Goal: Check status: Check status

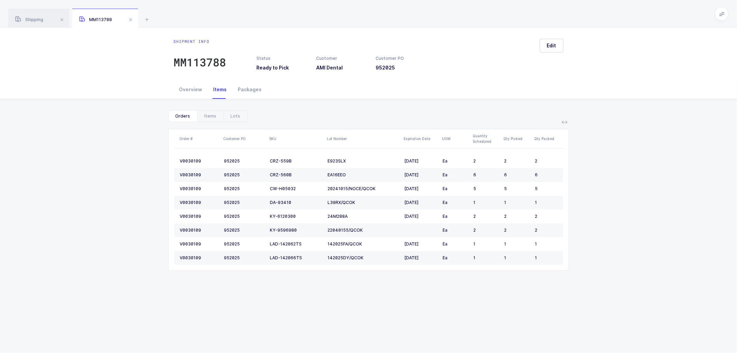
click at [123, 172] on div "Show canceled Orders Items Lots Order # Customer PO SKU Lot Number Expiration D…" at bounding box center [369, 193] width 726 height 188
click at [111, 71] on div "Shipment info MM113788 Status Ready to Pick Customer AMI Dental Customer PO 952…" at bounding box center [368, 54] width 737 height 53
click at [36, 18] on span "Shipping" at bounding box center [29, 19] width 28 height 5
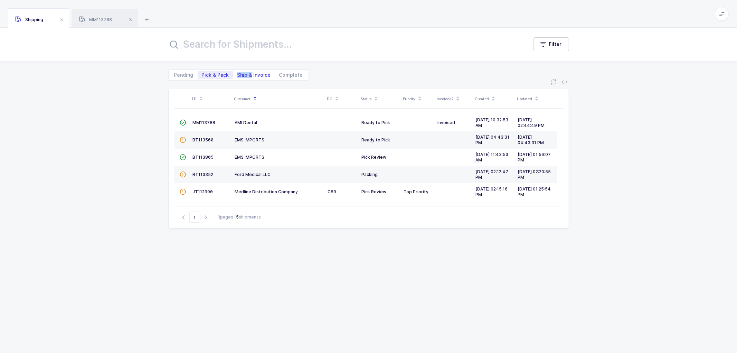
click at [249, 71] on div "Pending Pick & Pack Ship & Invoice Complete" at bounding box center [238, 74] width 141 height 11
click at [257, 74] on span "Ship & Invoice" at bounding box center [254, 75] width 34 height 5
click at [238, 74] on input "Ship & Invoice" at bounding box center [235, 73] width 4 height 4
radio input "true"
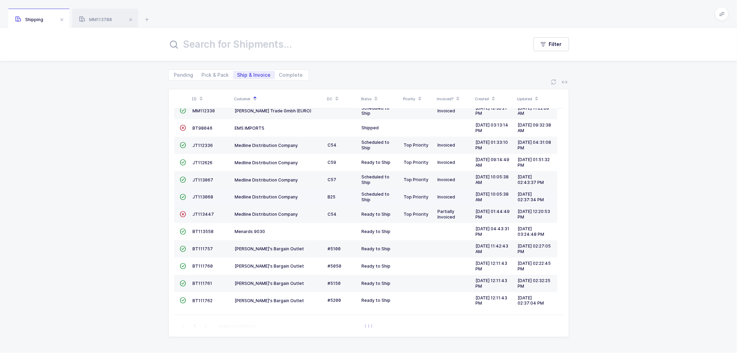
scroll to position [99, 0]
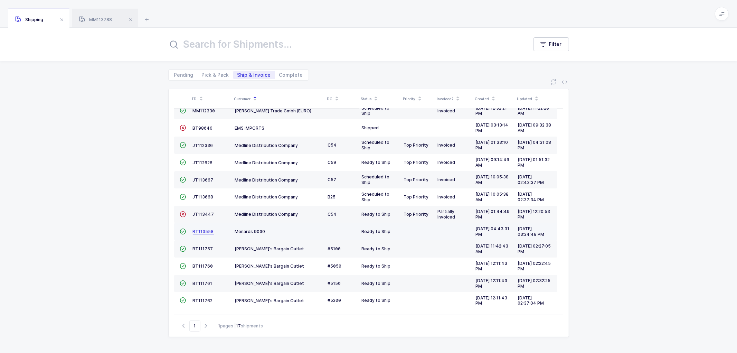
click at [201, 229] on span "BT113558" at bounding box center [203, 231] width 21 height 5
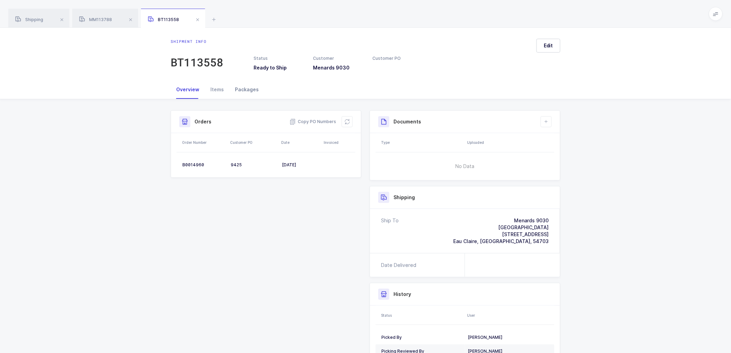
click at [248, 88] on div "Packages" at bounding box center [246, 89] width 35 height 19
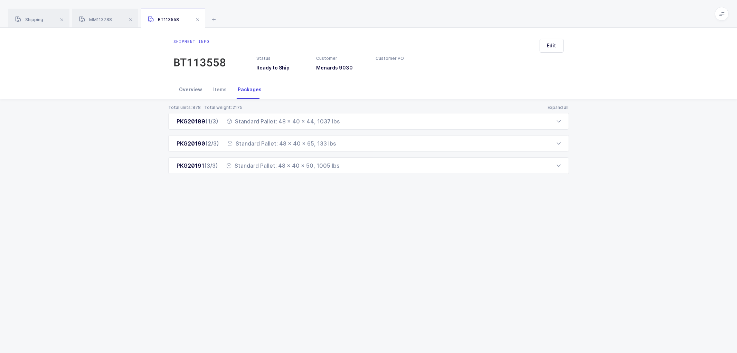
click at [190, 89] on div "Overview" at bounding box center [191, 89] width 34 height 19
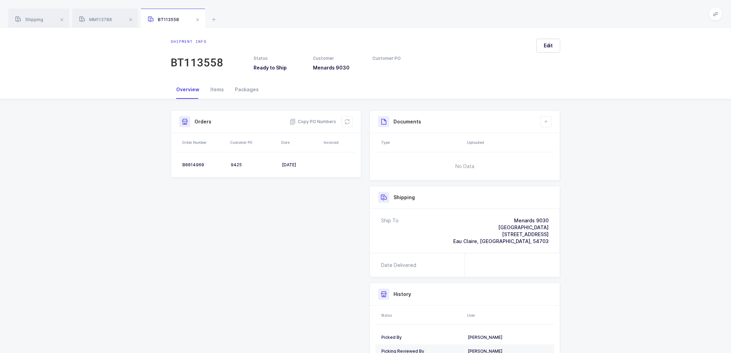
drag, startPoint x: 37, startPoint y: 14, endPoint x: 133, endPoint y: 59, distance: 105.9
click at [39, 14] on div "Shipping" at bounding box center [38, 18] width 61 height 19
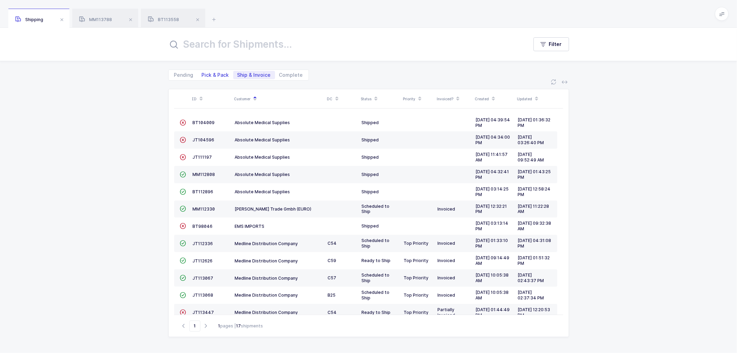
drag, startPoint x: 215, startPoint y: 72, endPoint x: 250, endPoint y: 78, distance: 36.1
click at [215, 73] on span "Pick & Pack" at bounding box center [215, 75] width 27 height 5
click at [202, 72] on input "Pick & Pack" at bounding box center [200, 73] width 4 height 4
radio input "true"
radio input "false"
